Goal: Information Seeking & Learning: Check status

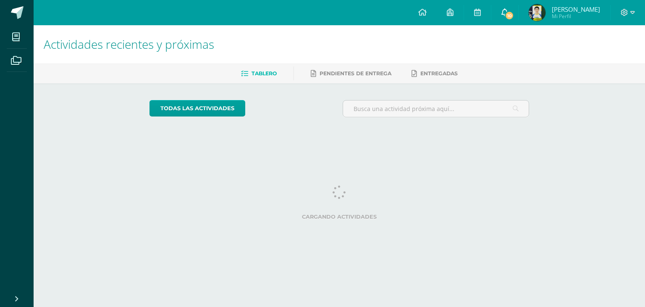
click at [508, 8] on icon at bounding box center [505, 12] width 7 height 8
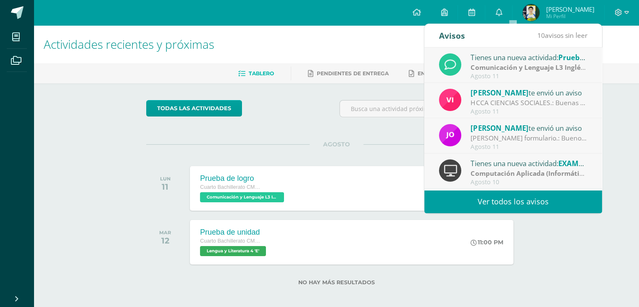
click at [511, 199] on link "Ver todos los avisos" at bounding box center [513, 201] width 178 height 23
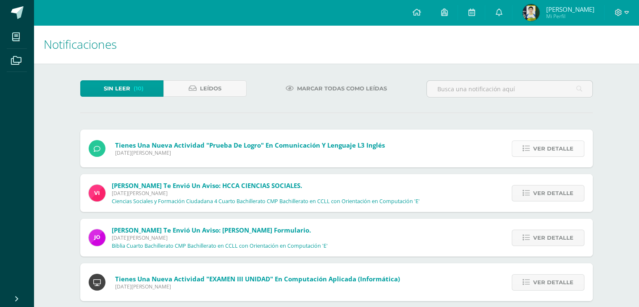
click at [534, 153] on span "Ver detalle" at bounding box center [553, 149] width 40 height 16
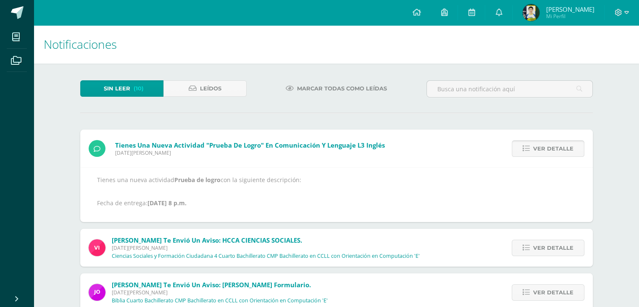
click at [546, 149] on span "Ver detalle" at bounding box center [553, 149] width 40 height 16
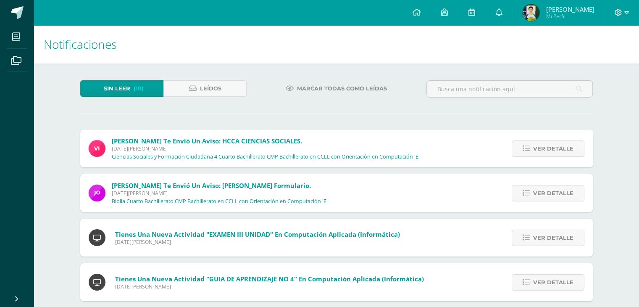
click at [546, 149] on span "Ver detalle" at bounding box center [553, 149] width 40 height 16
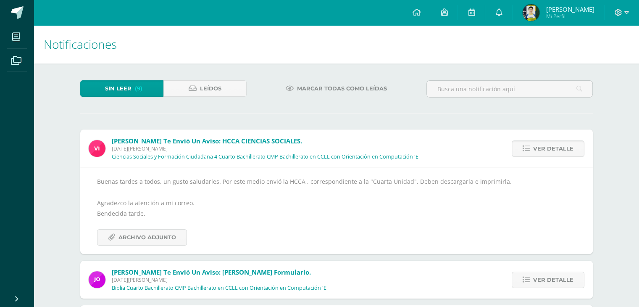
click at [546, 149] on span "Ver detalle" at bounding box center [553, 149] width 40 height 16
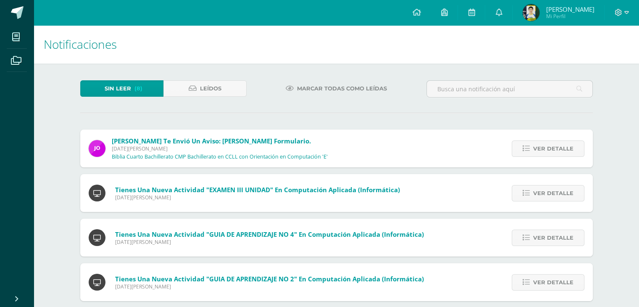
click at [546, 149] on span "Ver detalle" at bounding box center [553, 149] width 40 height 16
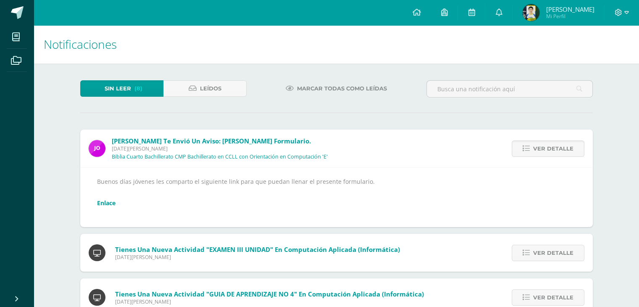
click at [546, 149] on span "Ver detalle" at bounding box center [553, 149] width 40 height 16
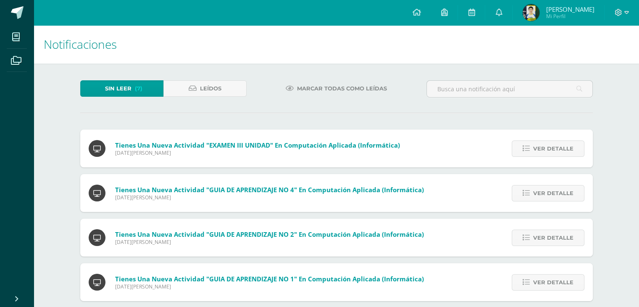
click at [546, 149] on span "Ver detalle" at bounding box center [553, 149] width 40 height 16
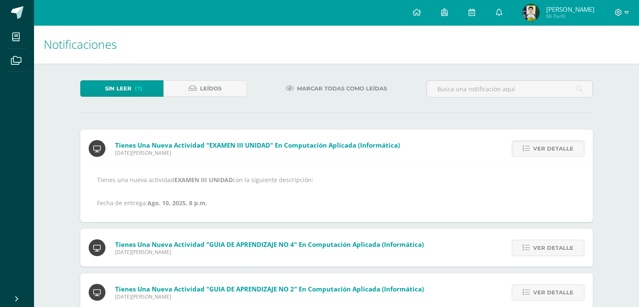
click at [546, 149] on span "Ver detalle" at bounding box center [553, 149] width 40 height 16
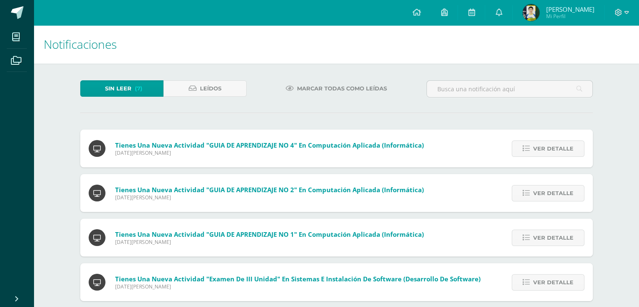
click at [546, 149] on span "Ver detalle" at bounding box center [553, 149] width 40 height 16
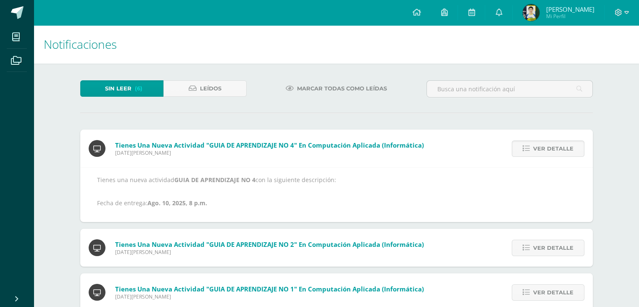
click at [546, 149] on span "Ver detalle" at bounding box center [553, 149] width 40 height 16
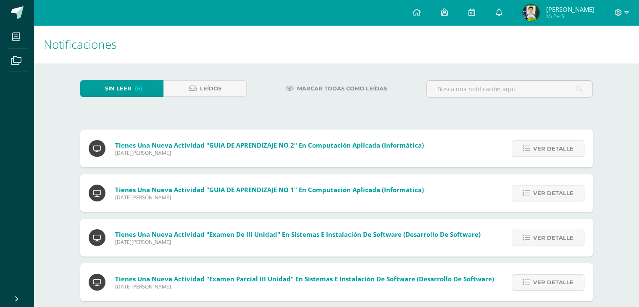
click at [546, 149] on span "Ver detalle" at bounding box center [553, 149] width 40 height 16
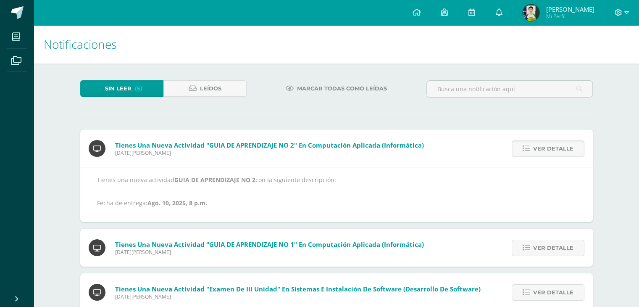
click at [546, 149] on span "Ver detalle" at bounding box center [553, 149] width 40 height 16
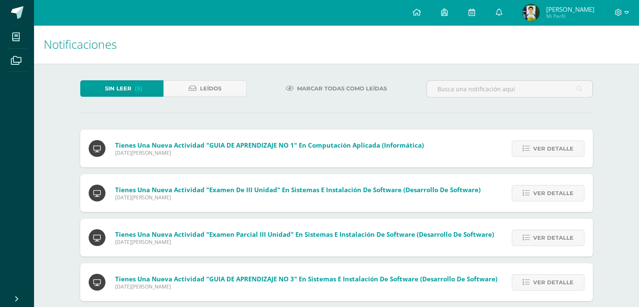
click at [546, 149] on span "Ver detalle" at bounding box center [553, 149] width 40 height 16
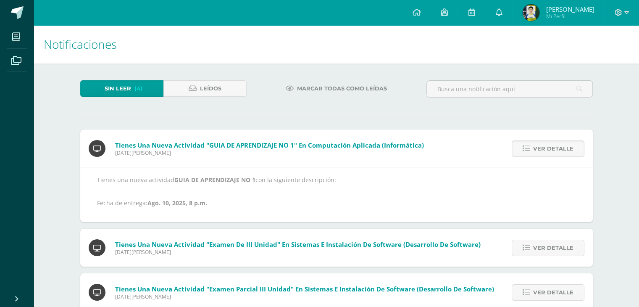
click at [546, 149] on span "Ver detalle" at bounding box center [553, 149] width 40 height 16
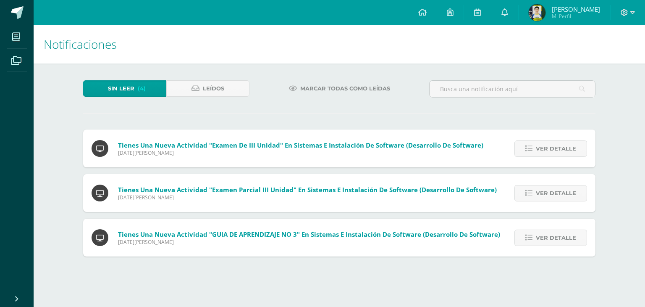
click at [546, 149] on span "Ver detalle" at bounding box center [556, 149] width 40 height 16
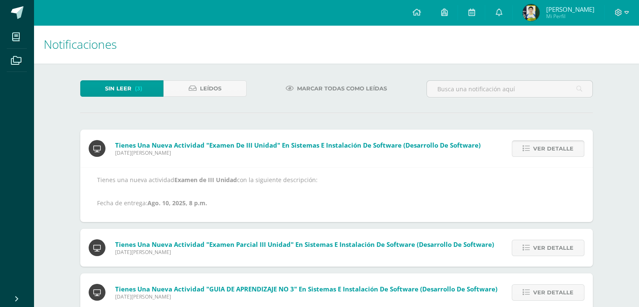
click at [551, 147] on span "Ver detalle" at bounding box center [553, 149] width 40 height 16
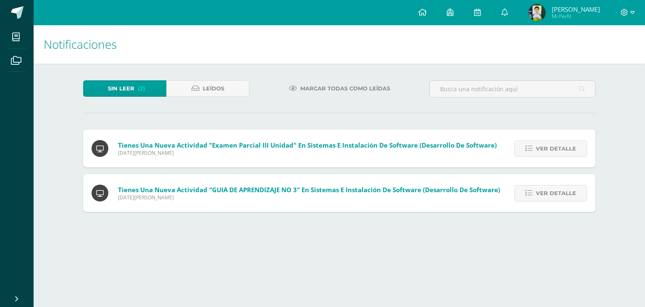
click at [551, 147] on span "Ver detalle" at bounding box center [556, 149] width 40 height 16
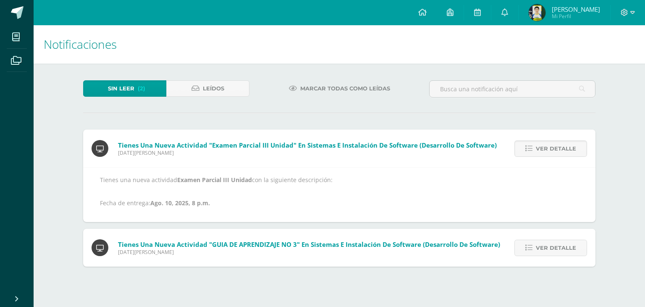
click at [551, 147] on span "Ver detalle" at bounding box center [556, 149] width 40 height 16
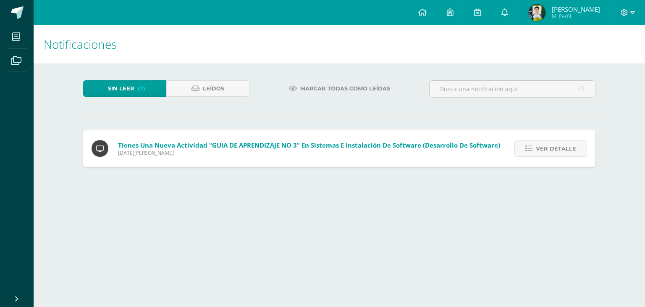
click at [551, 147] on span "Ver detalle" at bounding box center [556, 149] width 40 height 16
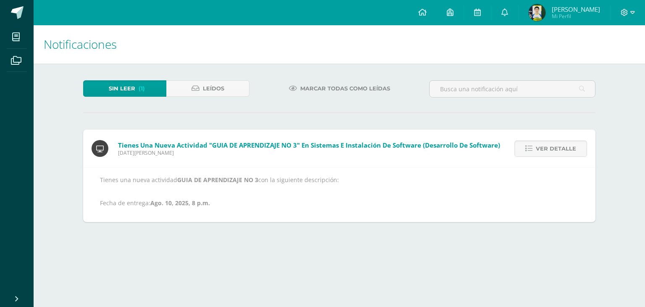
click at [551, 147] on span "Ver detalle" at bounding box center [556, 149] width 40 height 16
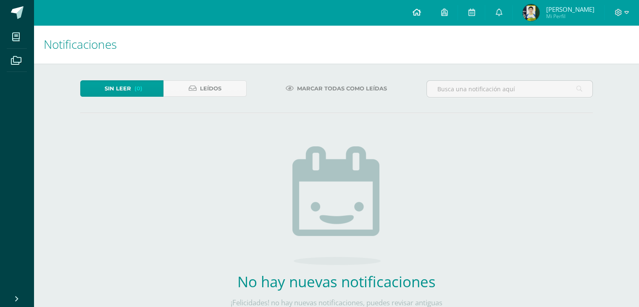
click at [421, 10] on icon at bounding box center [416, 12] width 8 height 8
